Goal: Information Seeking & Learning: Check status

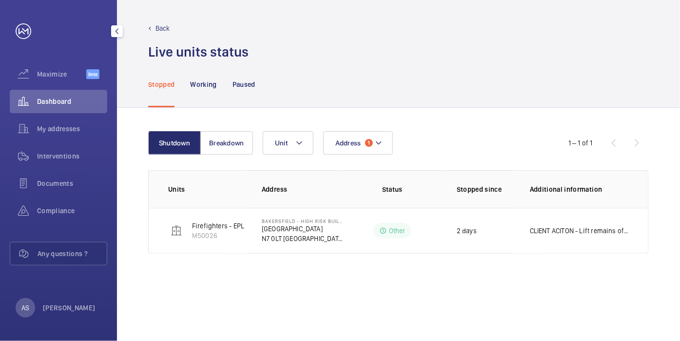
click at [65, 109] on div "Dashboard" at bounding box center [59, 101] width 98 height 23
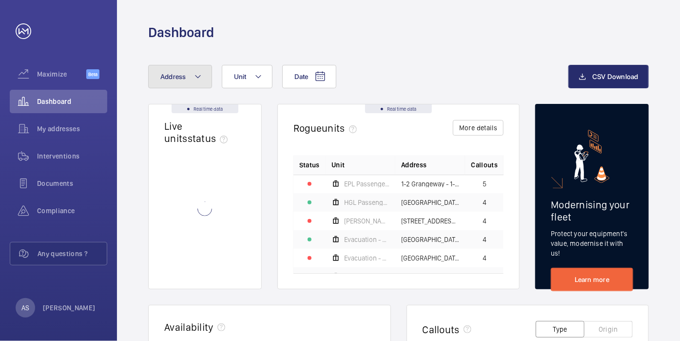
click at [179, 81] on button "Address" at bounding box center [180, 76] width 64 height 23
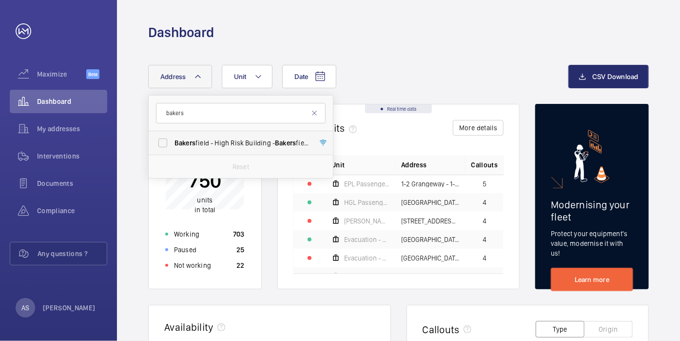
type input "bakers"
click at [208, 137] on label "Bakers field - High Risk Building - [GEOGRAPHIC_DATA] 0LT" at bounding box center [234, 142] width 170 height 23
click at [173, 137] on input "Bakers field - High Risk Building - [GEOGRAPHIC_DATA] 0LT" at bounding box center [163, 143] width 20 height 20
checkbox input "true"
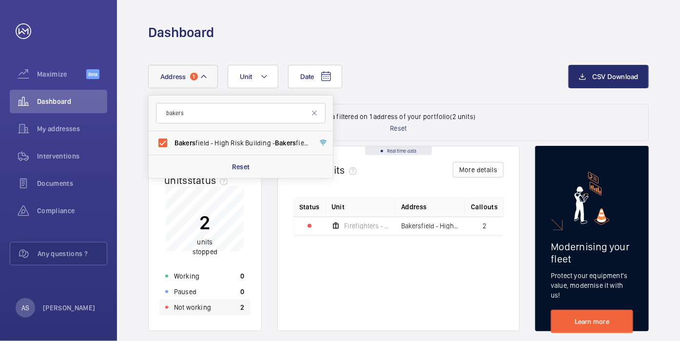
click at [199, 304] on p "Not working" at bounding box center [192, 307] width 37 height 10
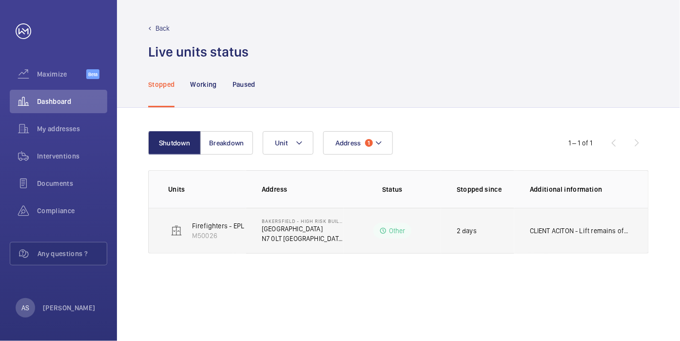
click at [586, 240] on td "CLIENT ACITON - Lift remains off until bird droppings are cleaned from ladder/m…" at bounding box center [582, 231] width 134 height 46
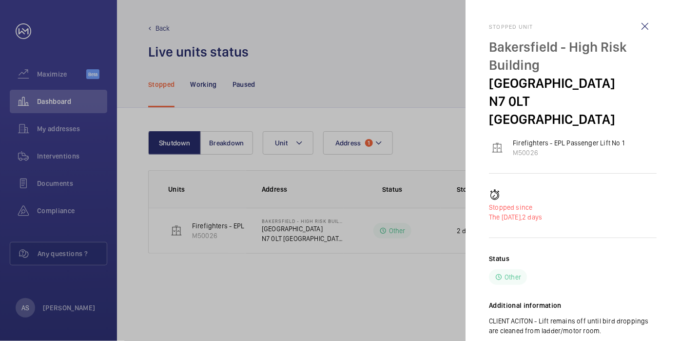
click at [394, 272] on div at bounding box center [340, 170] width 680 height 341
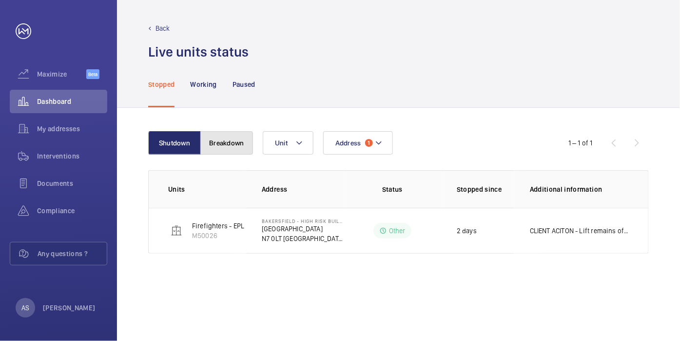
click at [225, 139] on button "Breakdown" at bounding box center [226, 142] width 53 height 23
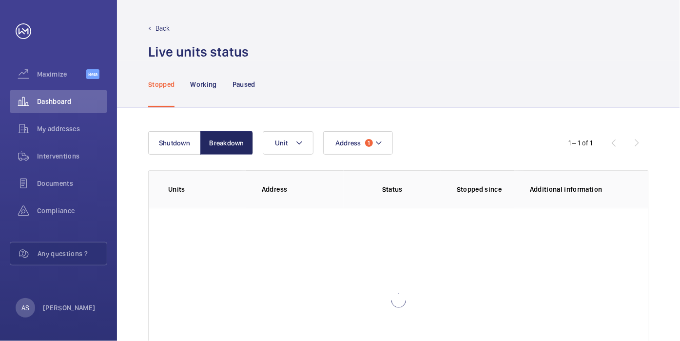
scroll to position [75, 0]
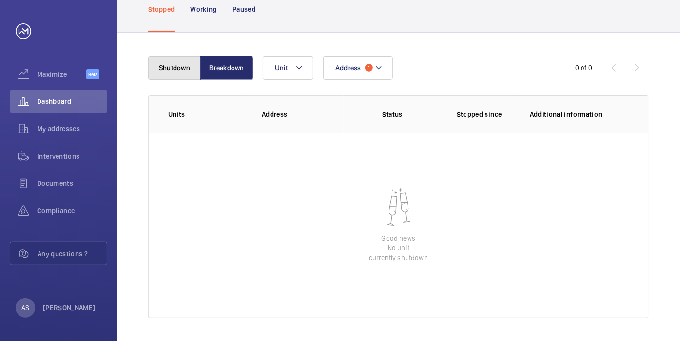
click at [162, 68] on button "Shutdown" at bounding box center [174, 67] width 53 height 23
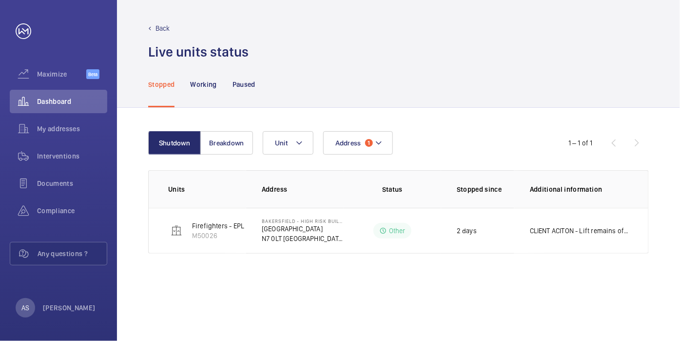
click at [315, 300] on div "Shutdown Breakdown Address 1 Unit 1 – 1 of 1 Units Address Status Stopped since…" at bounding box center [398, 224] width 563 height 233
